Goal: Check status

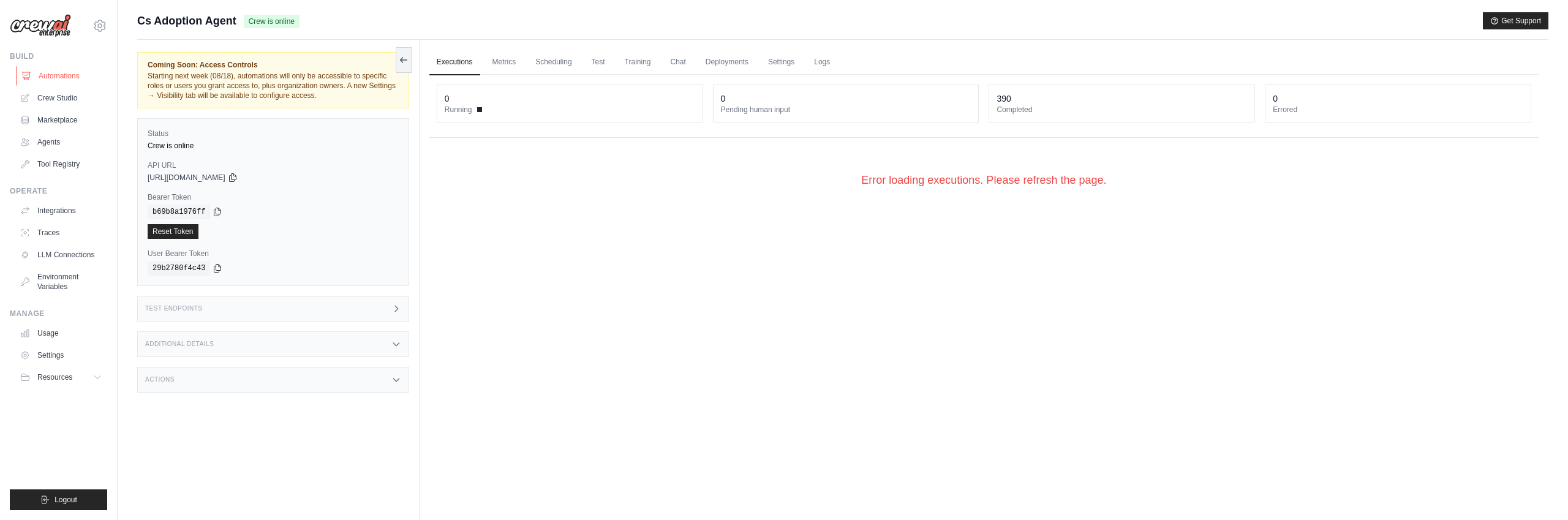
click at [44, 75] on link "Automations" at bounding box center [62, 76] width 93 height 20
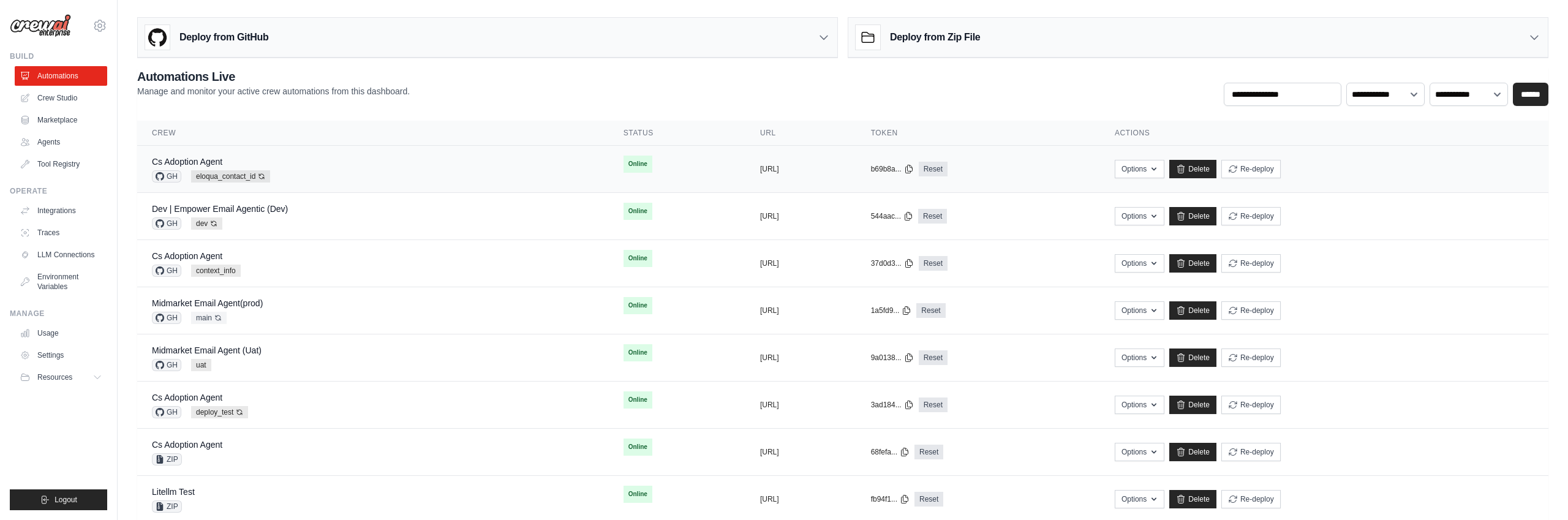
click at [496, 166] on div "Cs Adoption Agent GH eloqua_contact_id Auto-deploy enabled" at bounding box center [373, 169] width 442 height 27
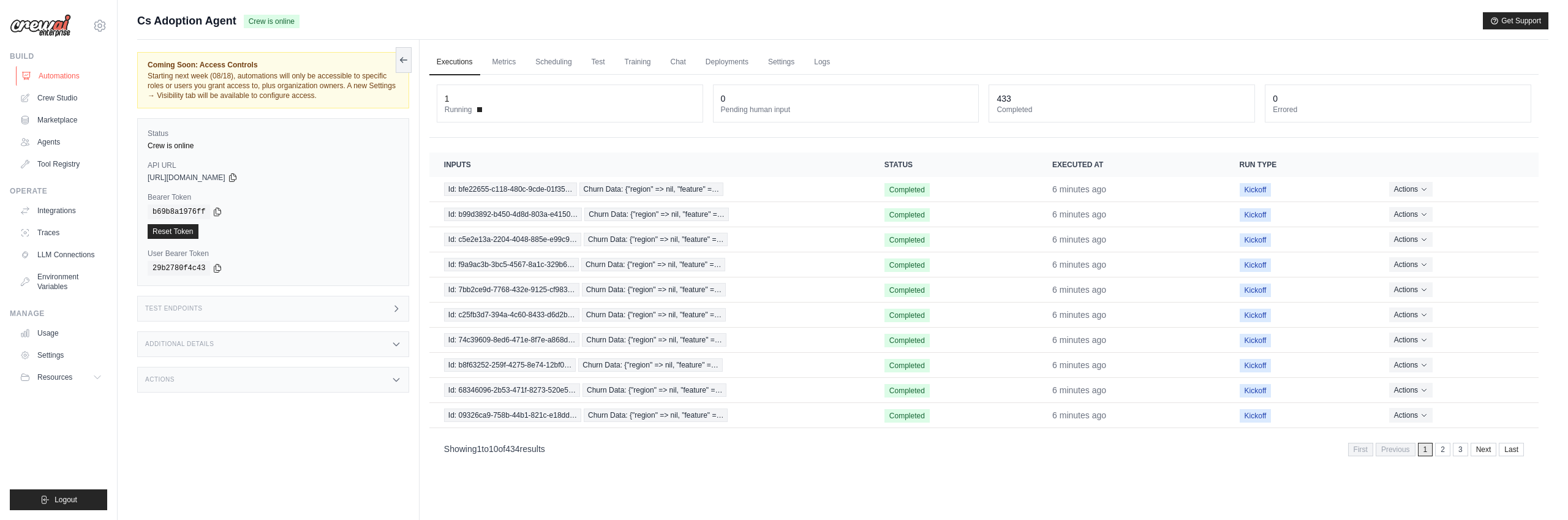
click at [59, 76] on link "Automations" at bounding box center [62, 76] width 93 height 20
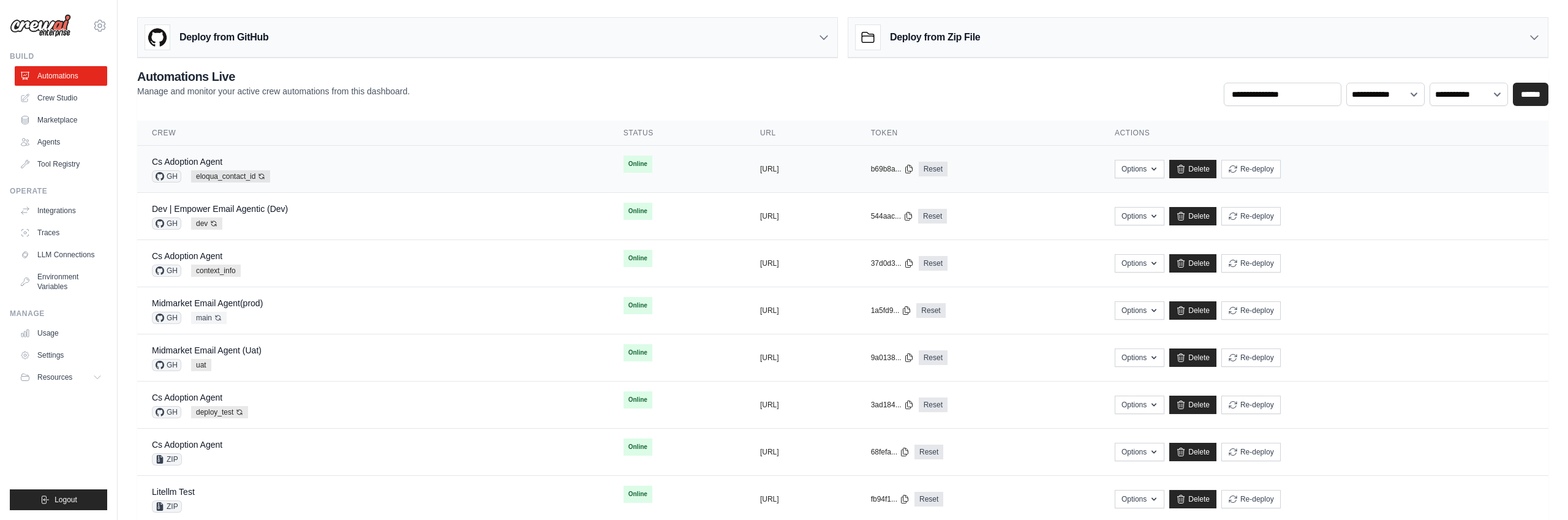
click at [364, 160] on div "Cs Adoption Agent GH eloqua_contact_id Auto-deploy enabled" at bounding box center [373, 169] width 442 height 27
